Goal: Complete application form: Complete application form

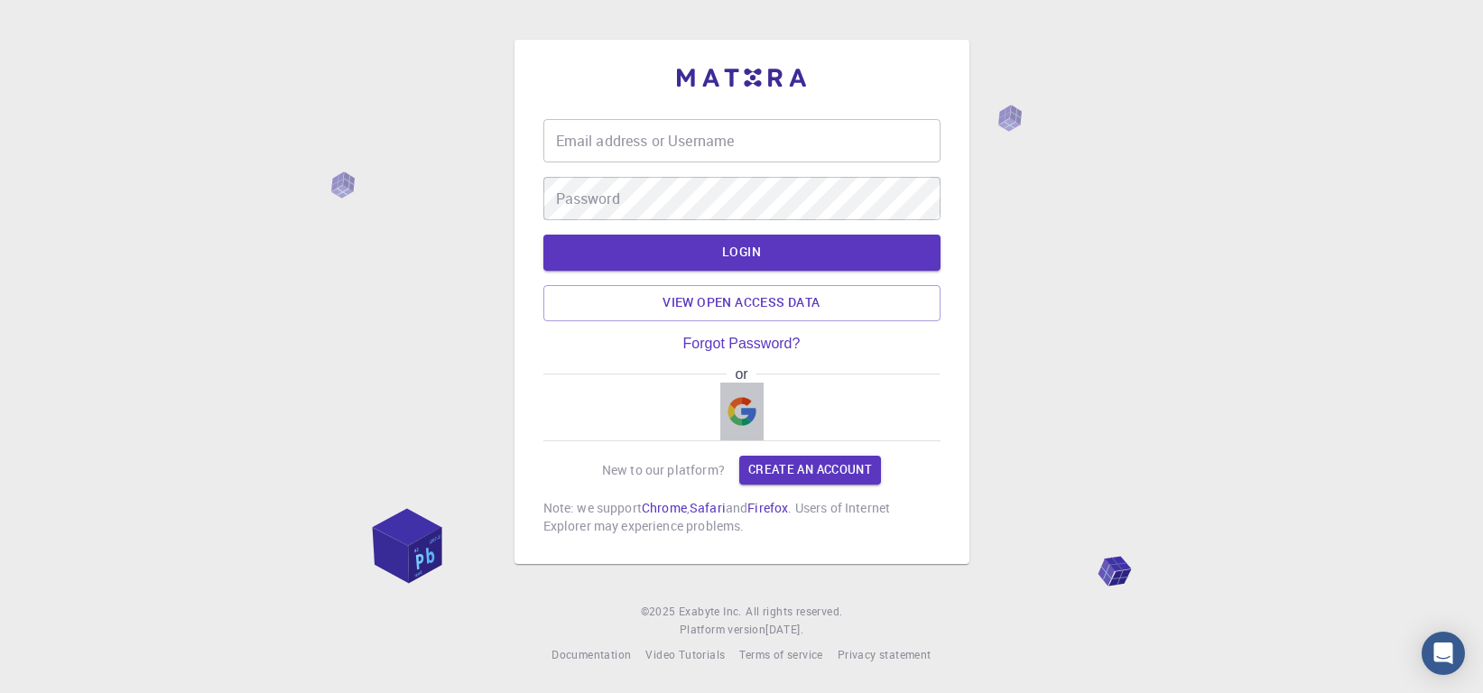
click at [745, 402] on img "button" at bounding box center [741, 411] width 29 height 29
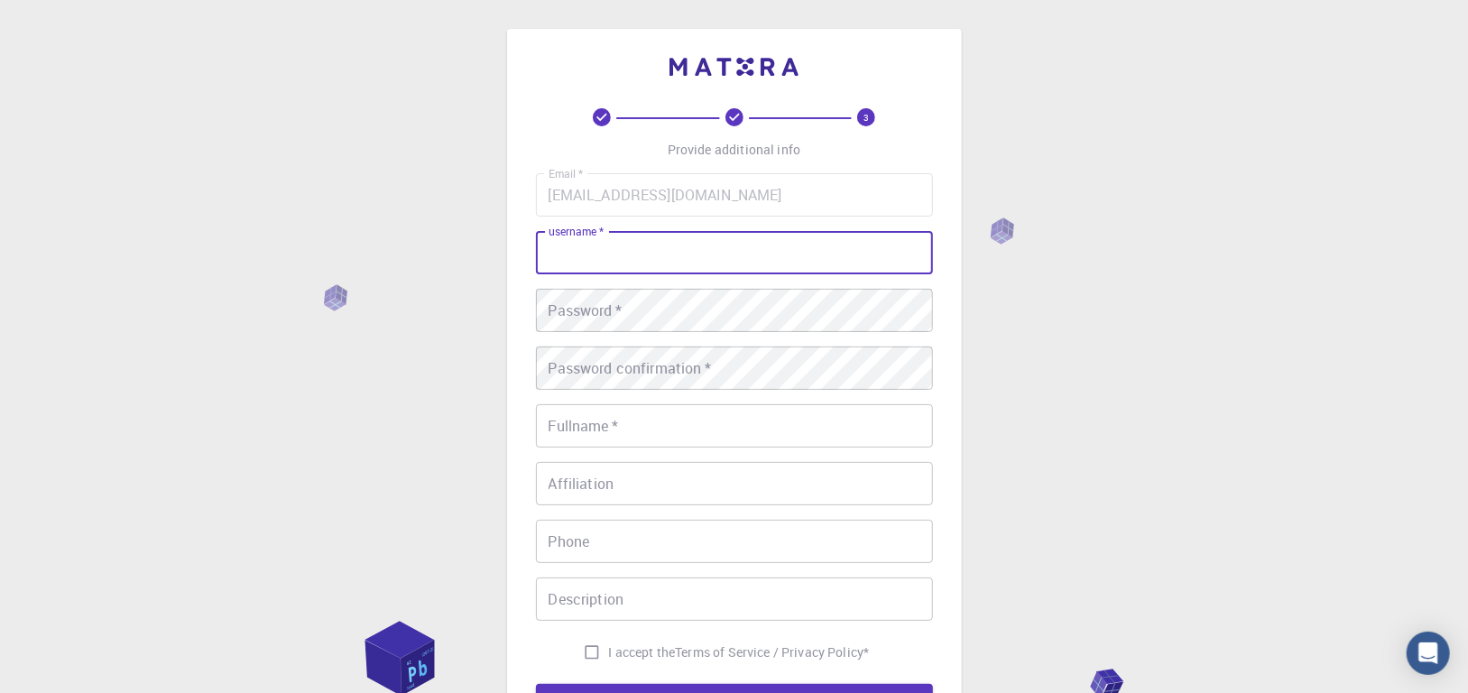
click at [783, 252] on input "username   *" at bounding box center [734, 252] width 397 height 43
drag, startPoint x: 633, startPoint y: 256, endPoint x: 615, endPoint y: 256, distance: 19.0
click at [615, 256] on input "thisuser56002342" at bounding box center [734, 252] width 397 height 43
type input "thisuser562342"
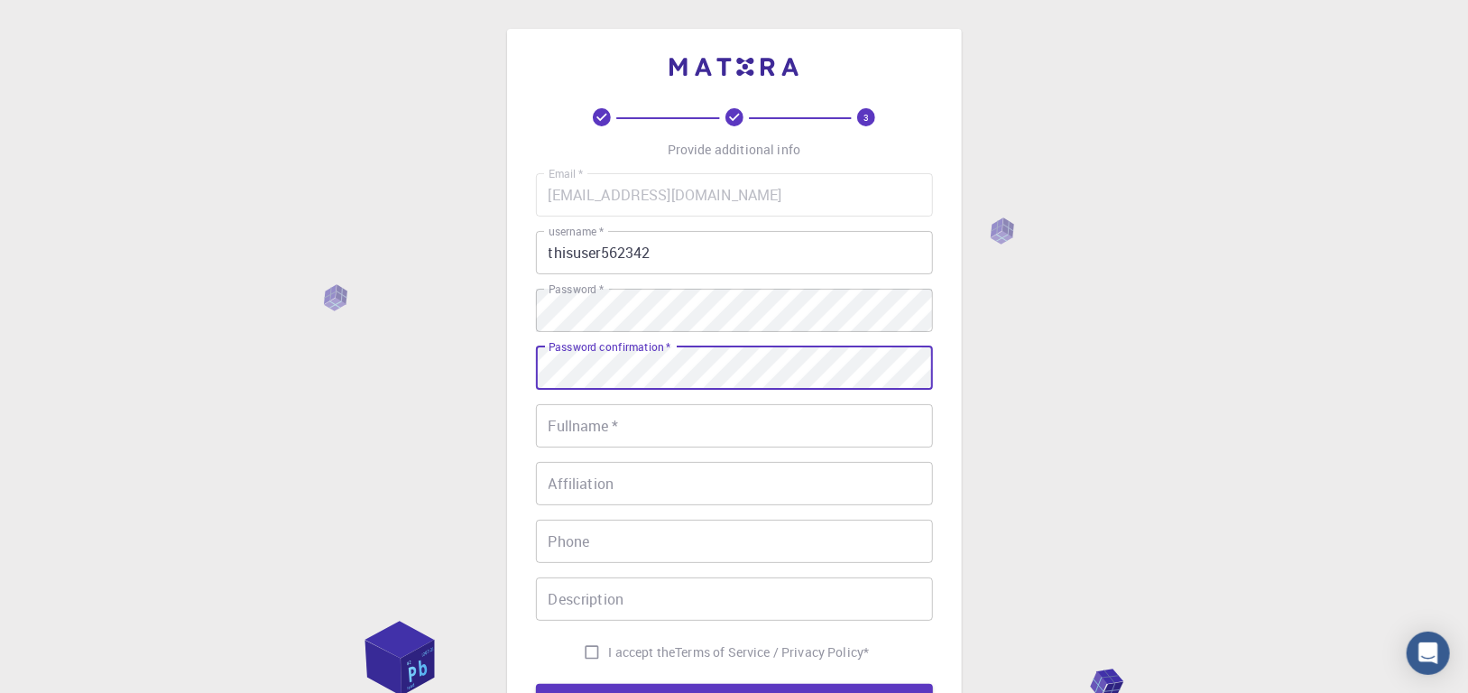
click at [613, 427] on input "Fullname   *" at bounding box center [734, 425] width 397 height 43
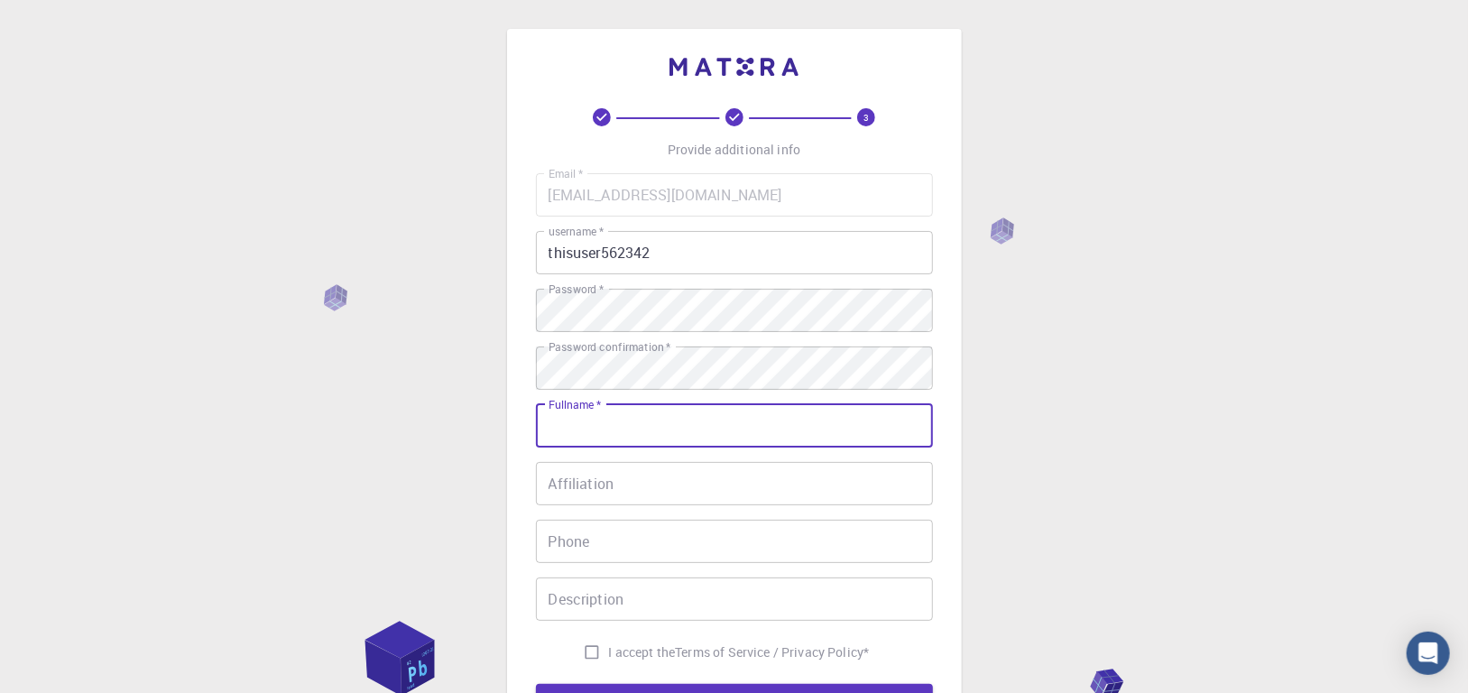
type input "[PERSON_NAME] Wah"
type input "0196196090"
click at [677, 489] on input "Affiliation" at bounding box center [734, 483] width 397 height 43
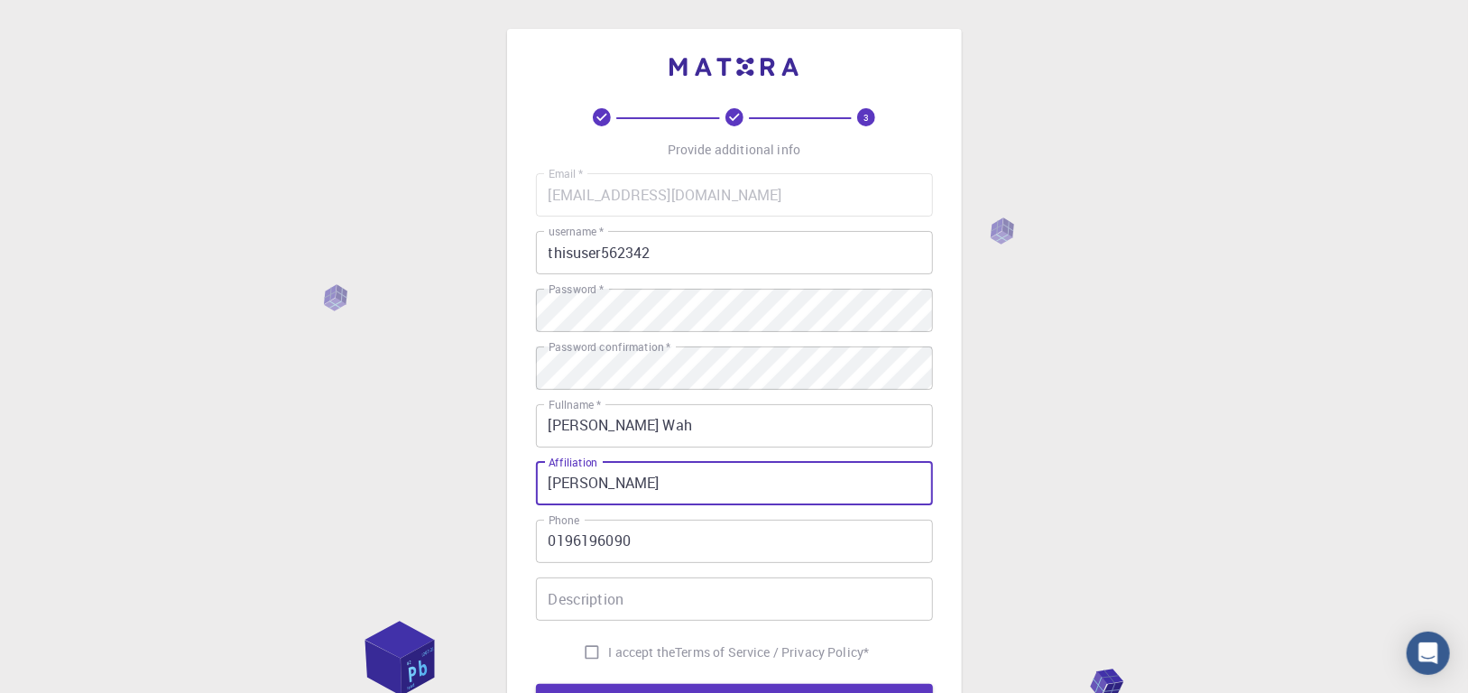
type input "[PERSON_NAME]"
click at [647, 602] on input "Description" at bounding box center [734, 599] width 397 height 43
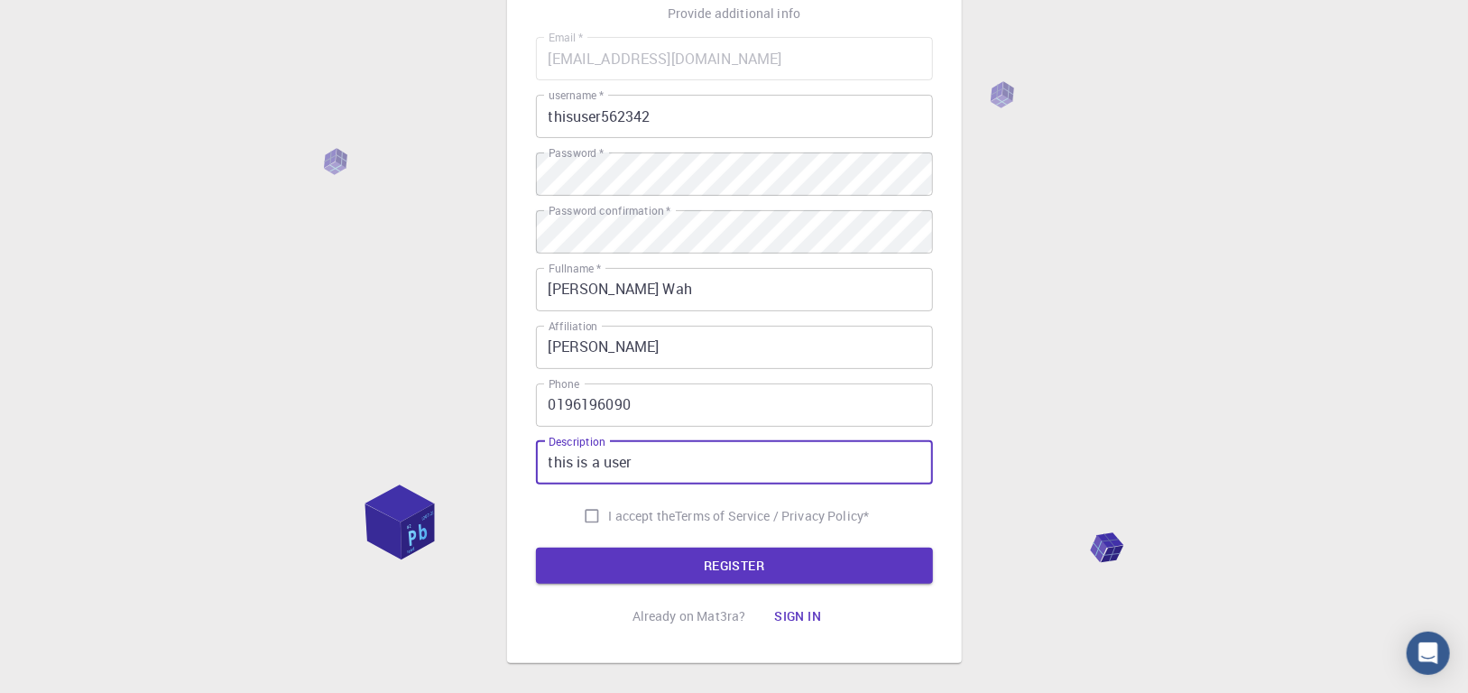
scroll to position [180, 0]
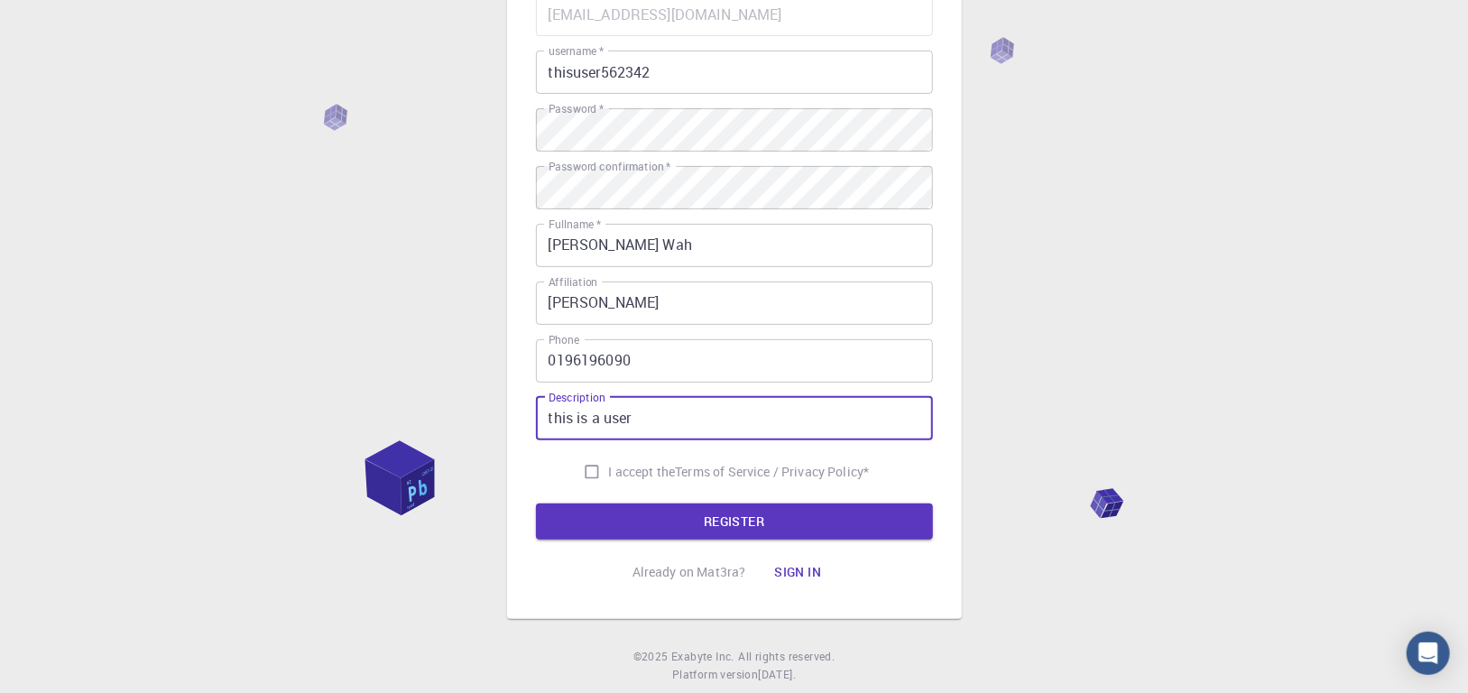
type input "this is a user"
click at [597, 479] on input "I accept the Terms of Service / Privacy Policy *" at bounding box center [592, 472] width 34 height 34
checkbox input "true"
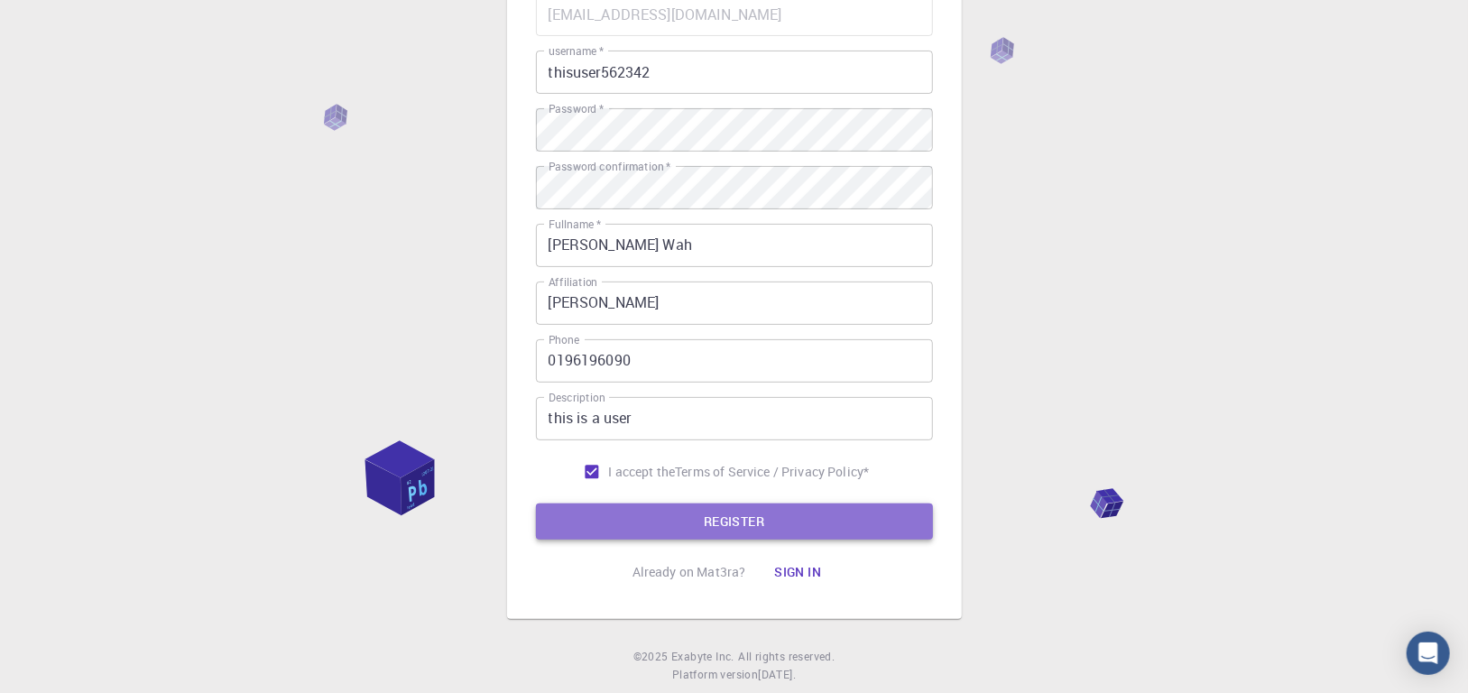
click at [658, 522] on button "REGISTER" at bounding box center [734, 522] width 397 height 36
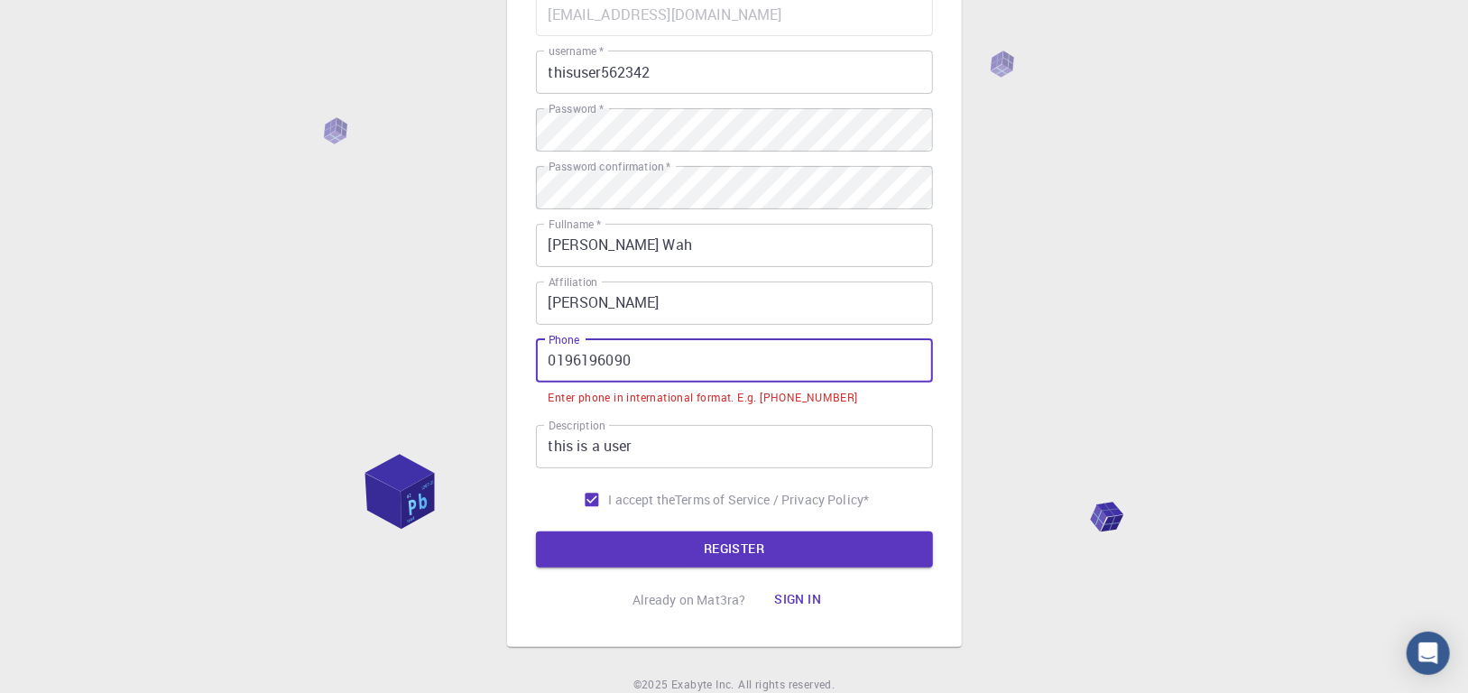
click at [760, 365] on input "0196196090" at bounding box center [734, 360] width 397 height 43
click at [547, 369] on input "0196196090" at bounding box center [734, 360] width 397 height 43
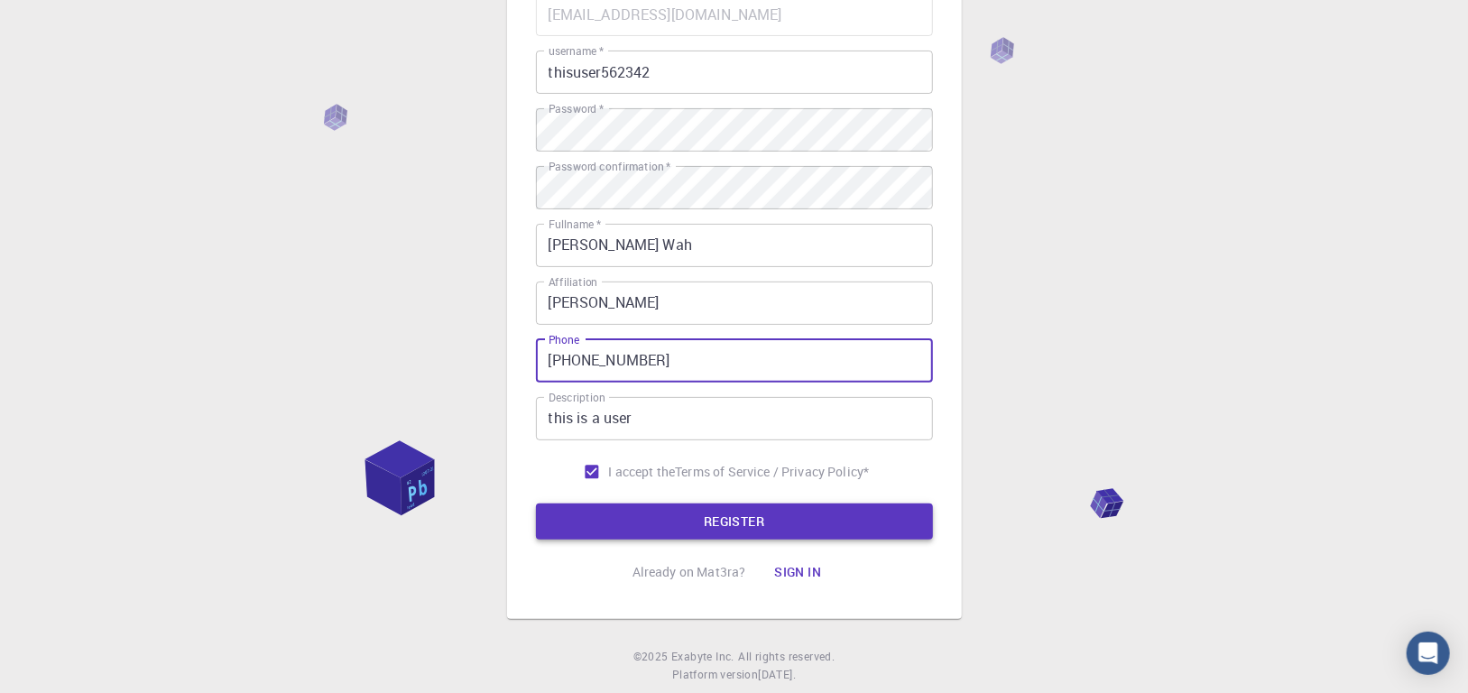
type input "[PHONE_NUMBER]"
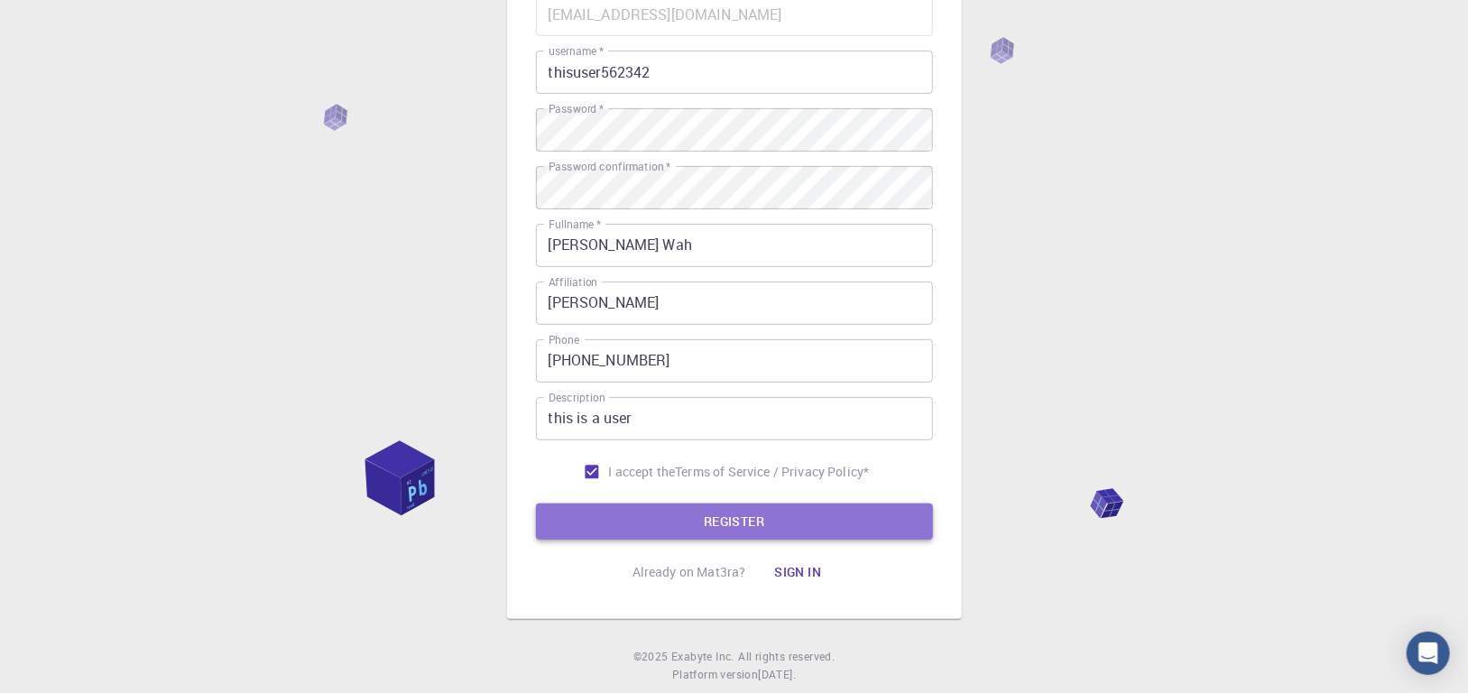
click at [690, 531] on button "REGISTER" at bounding box center [734, 522] width 397 height 36
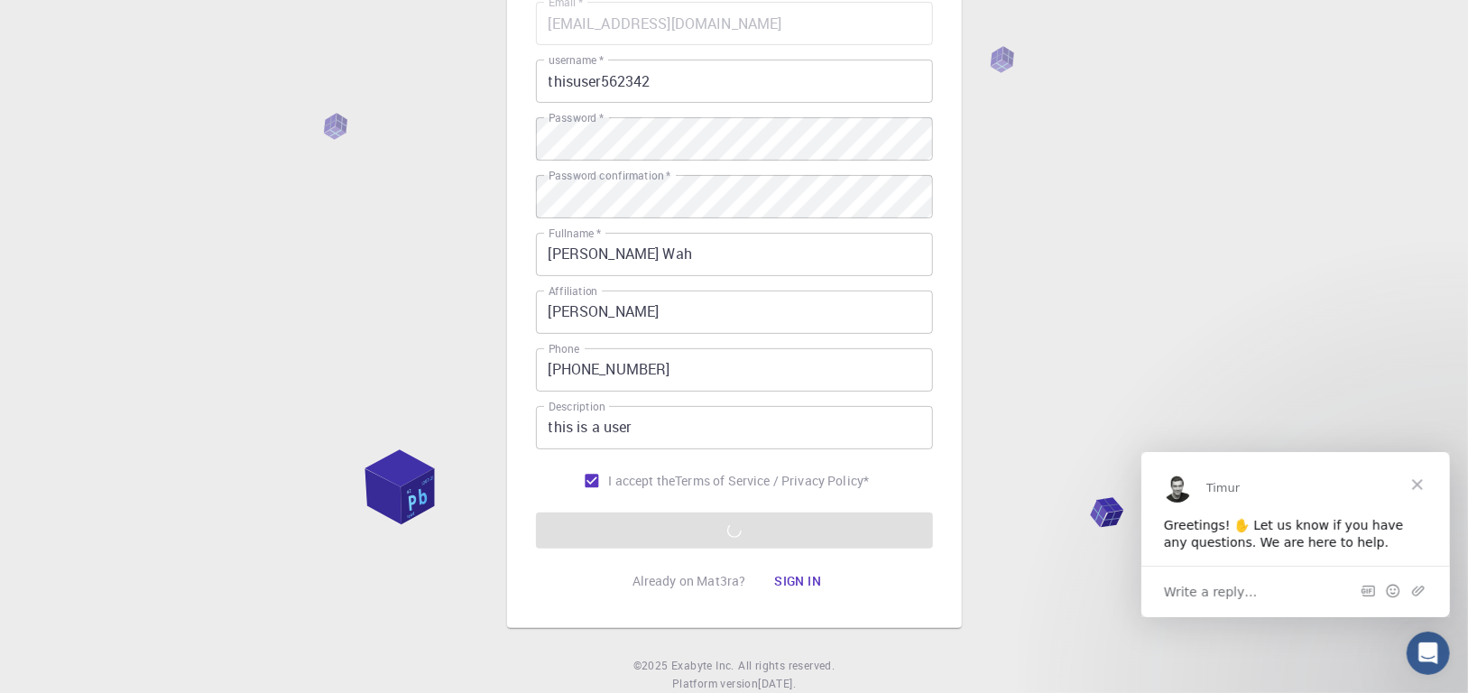
scroll to position [225, 0]
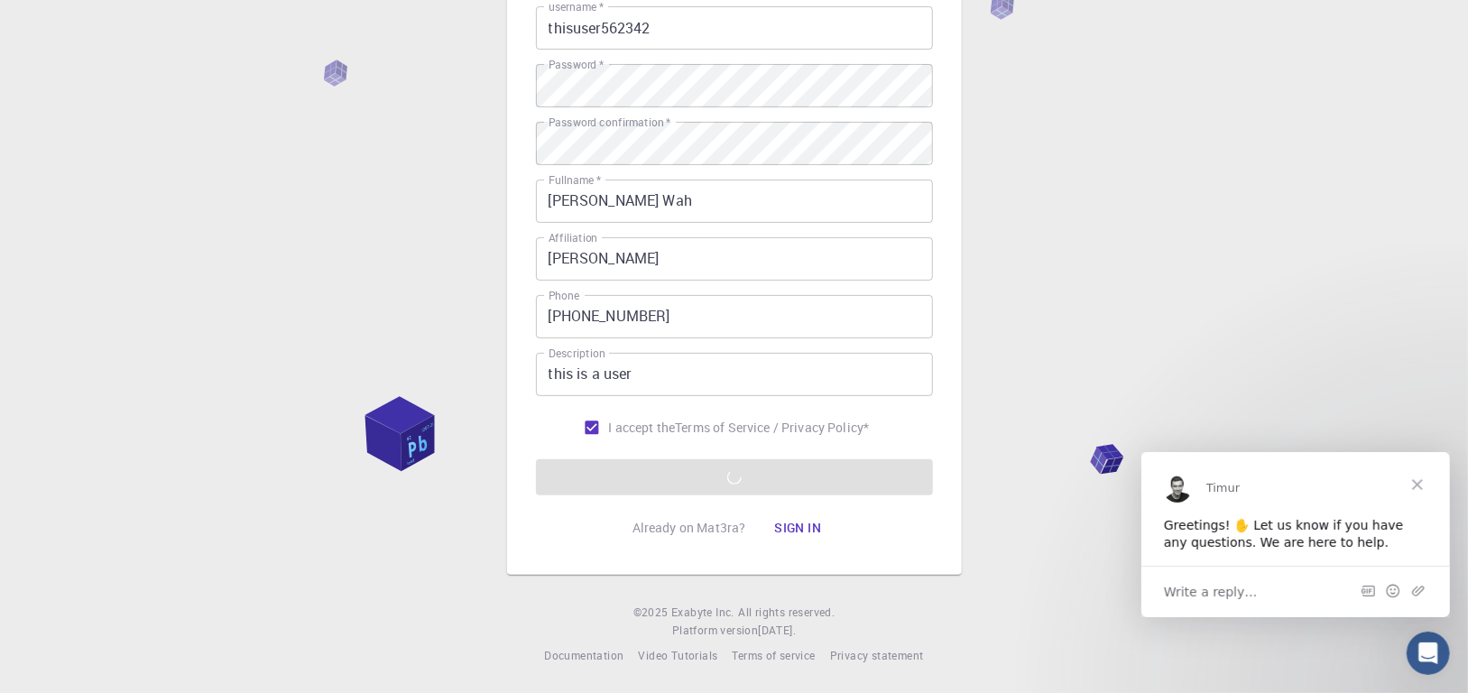
click at [1423, 478] on span "Close" at bounding box center [1416, 483] width 65 height 65
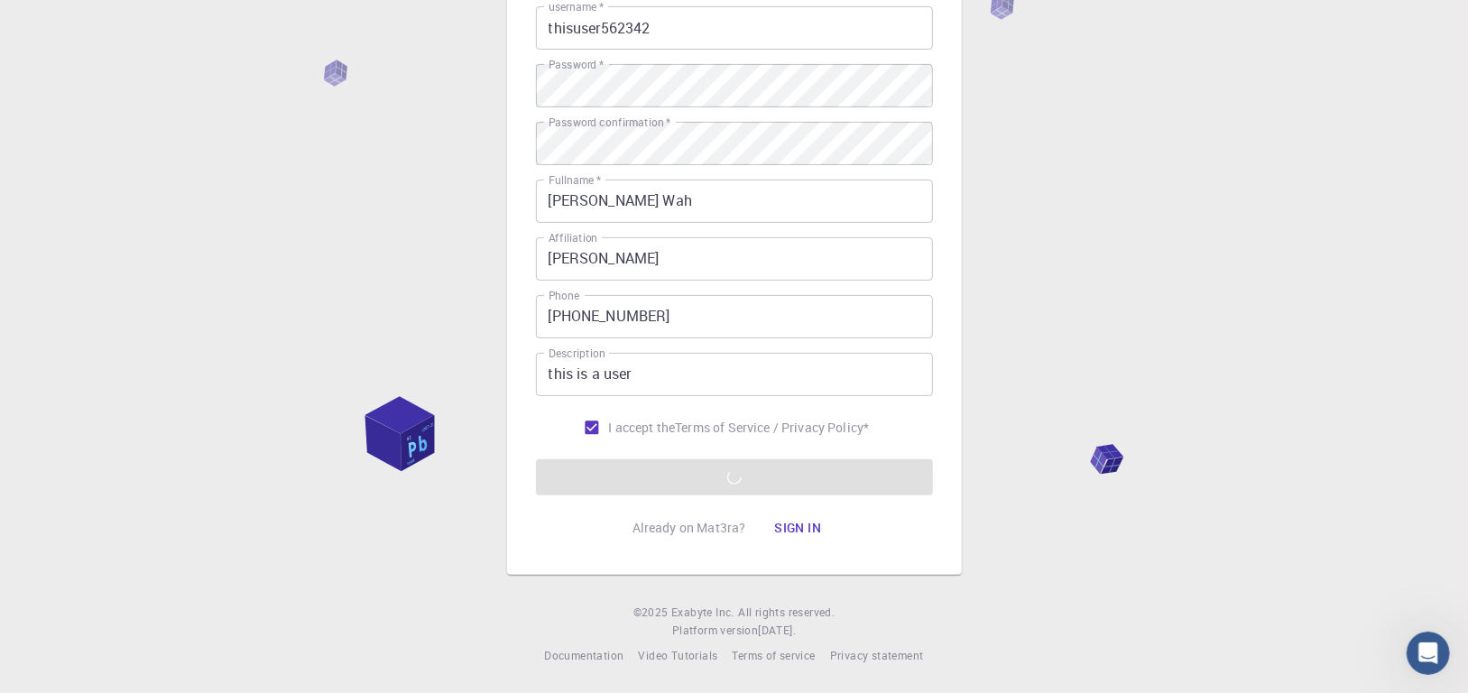
click at [632, 473] on form "Email   * [EMAIL_ADDRESS][DOMAIN_NAME] Email   * username   * thisuser562342 us…" at bounding box center [734, 222] width 397 height 547
drag, startPoint x: 582, startPoint y: 432, endPoint x: 1119, endPoint y: 350, distance: 543.2
click at [1125, 345] on div "3 Provide additional info Email   * [EMAIL_ADDRESS][DOMAIN_NAME] Email   * user…" at bounding box center [734, 234] width 1468 height 919
click at [772, 523] on button "Sign in" at bounding box center [798, 528] width 76 height 36
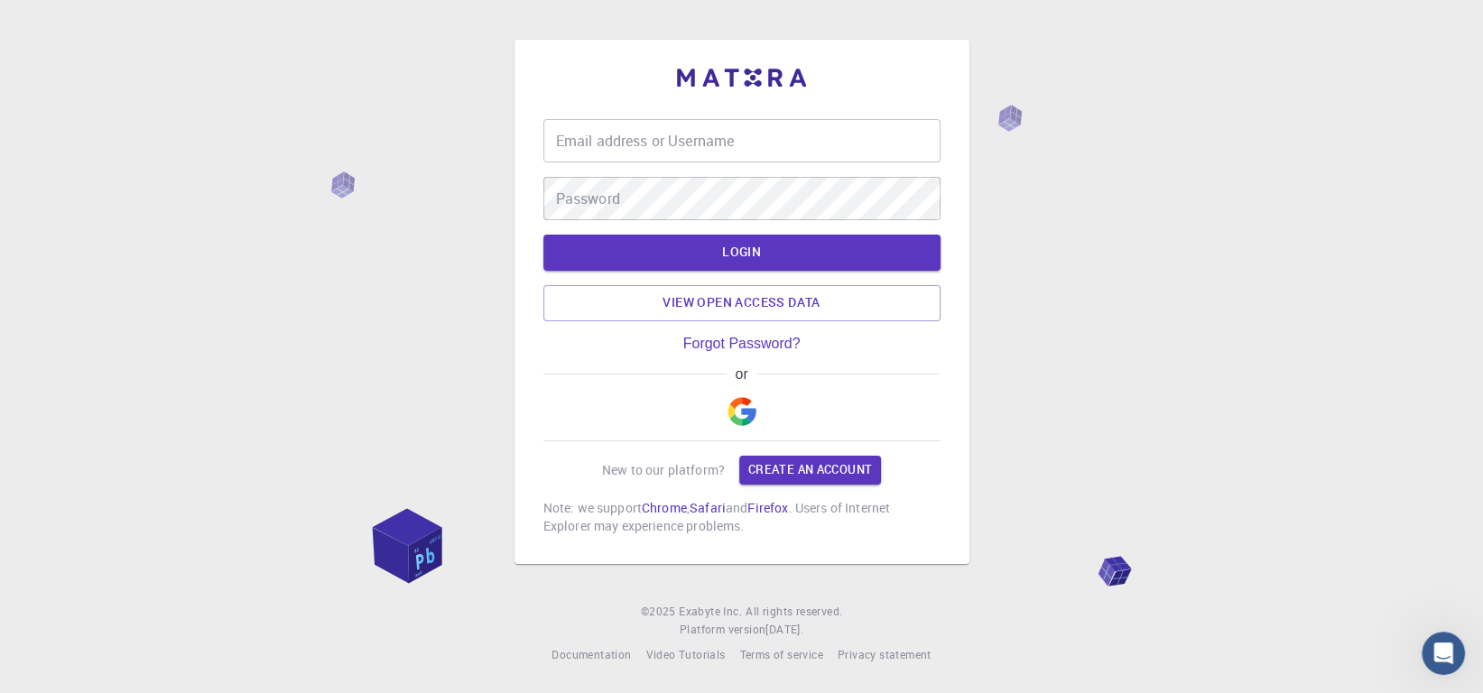
type input "thisuser562342"
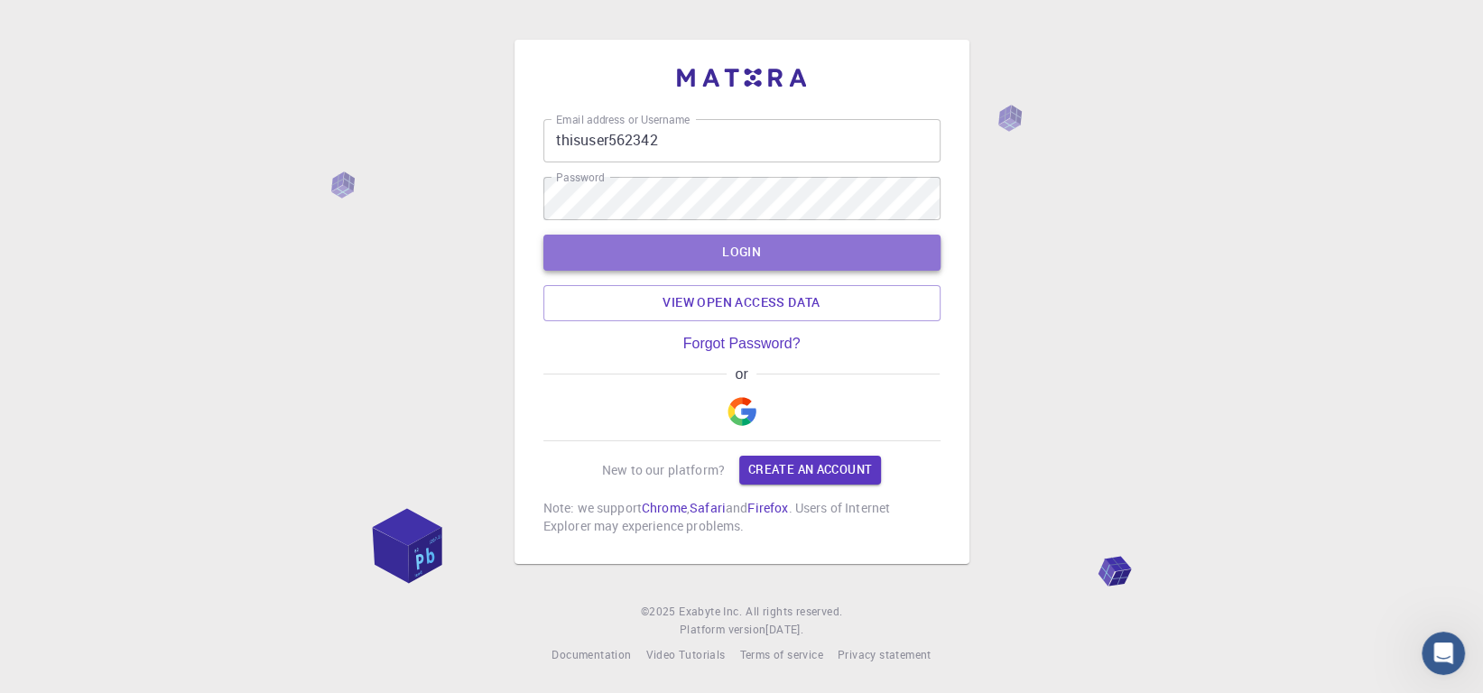
click at [822, 252] on button "LOGIN" at bounding box center [741, 253] width 397 height 36
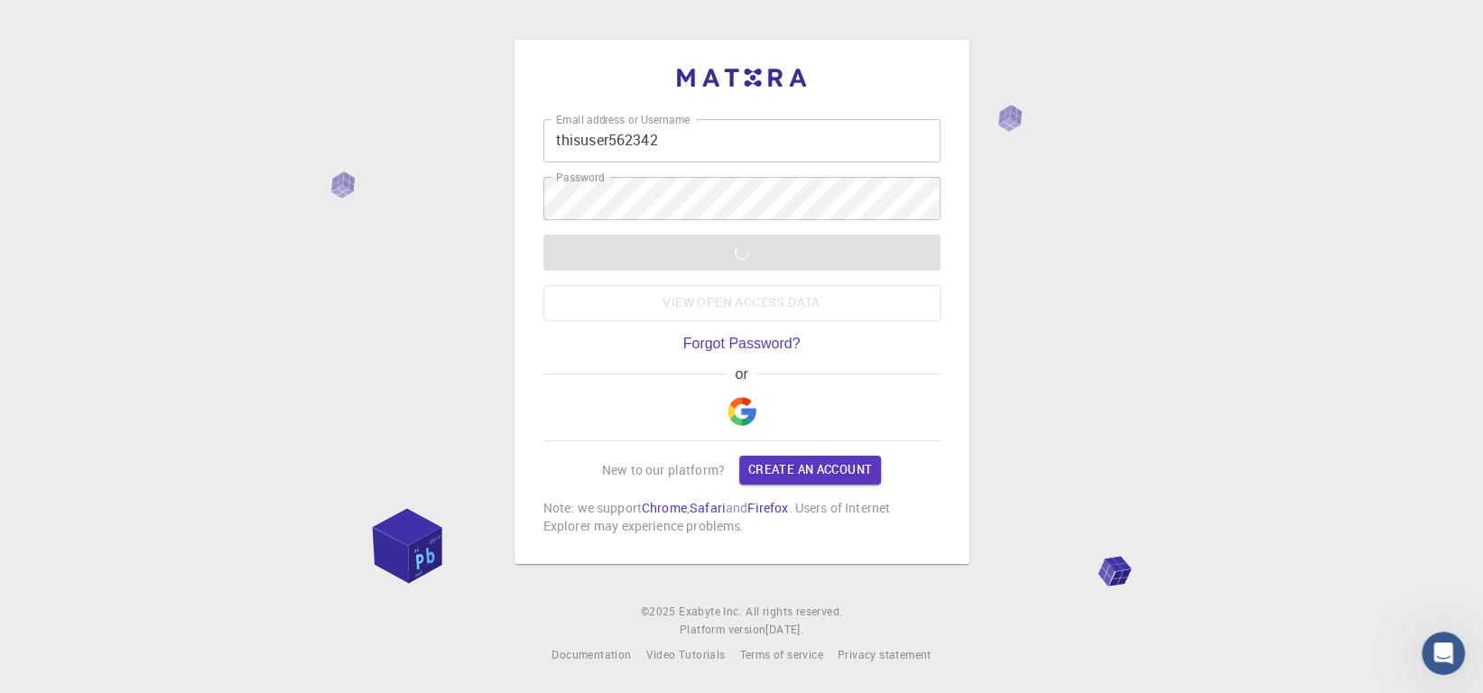
click at [638, 252] on div "LOGIN View open access data" at bounding box center [741, 278] width 397 height 87
